Goal: Navigation & Orientation: Understand site structure

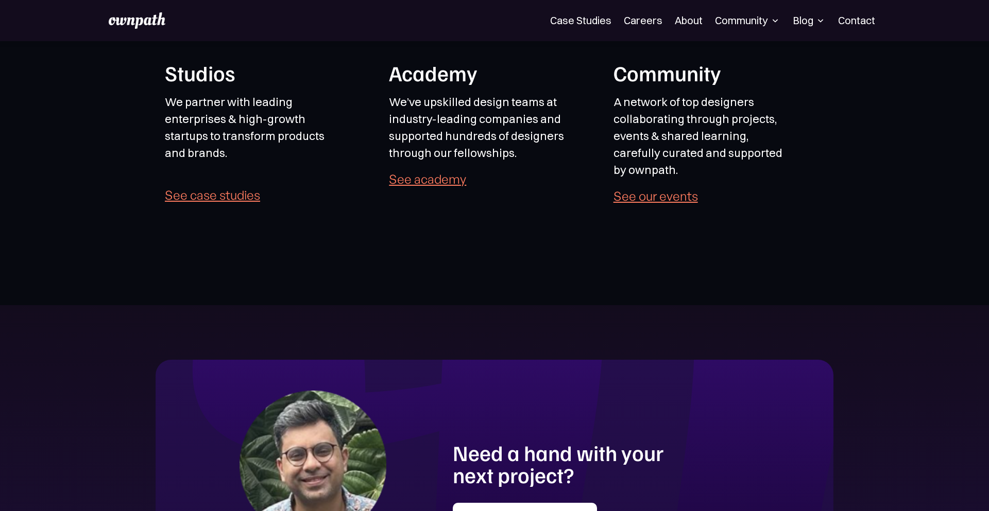
scroll to position [2630, 0]
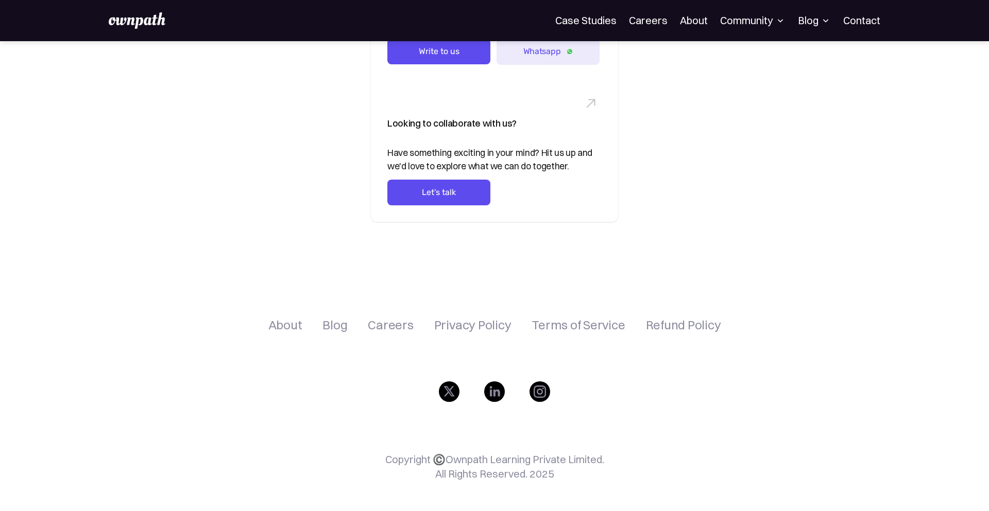
scroll to position [329, 0]
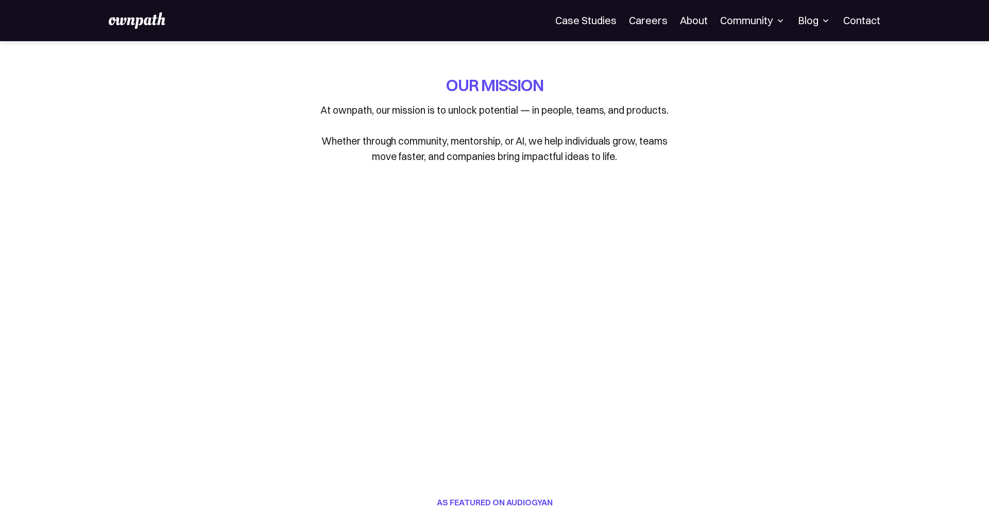
scroll to position [1706, 0]
